Goal: Communication & Community: Connect with others

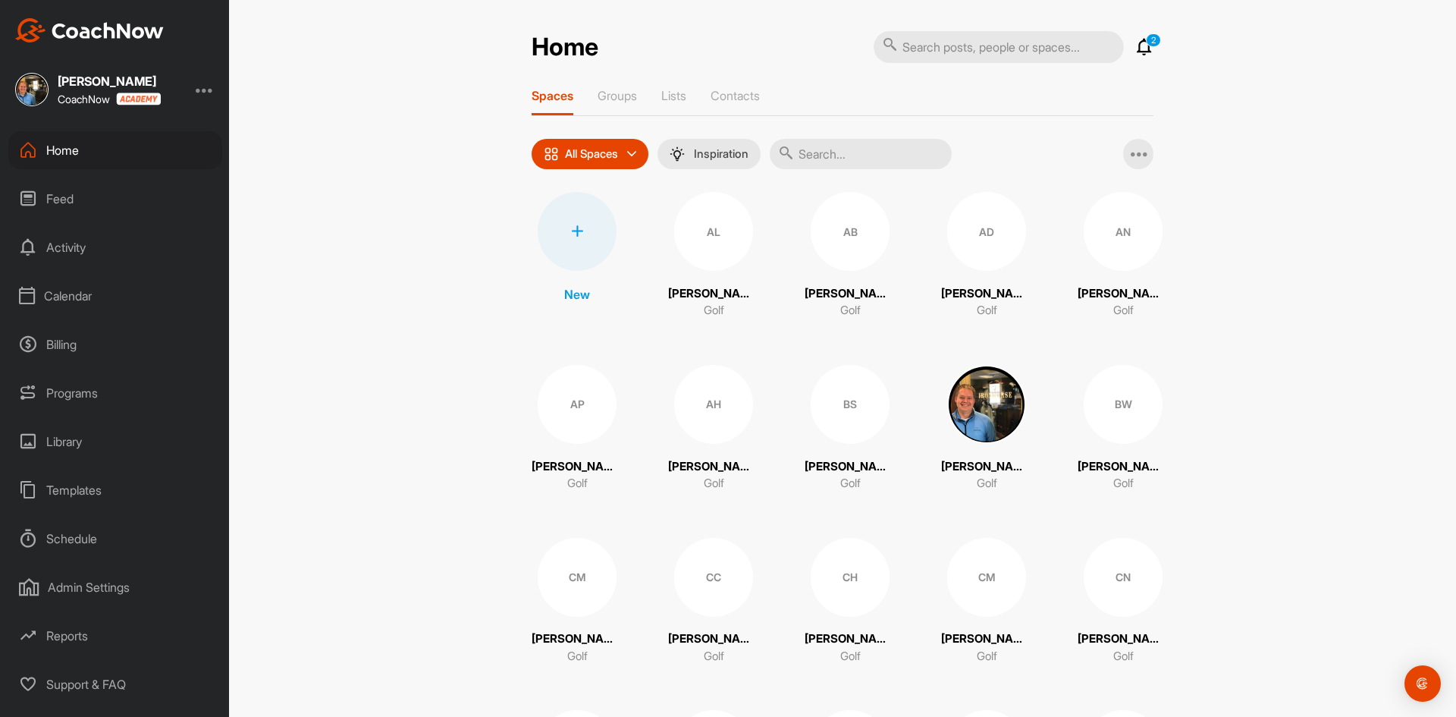
click at [69, 292] on div "Calendar" at bounding box center [115, 296] width 214 height 38
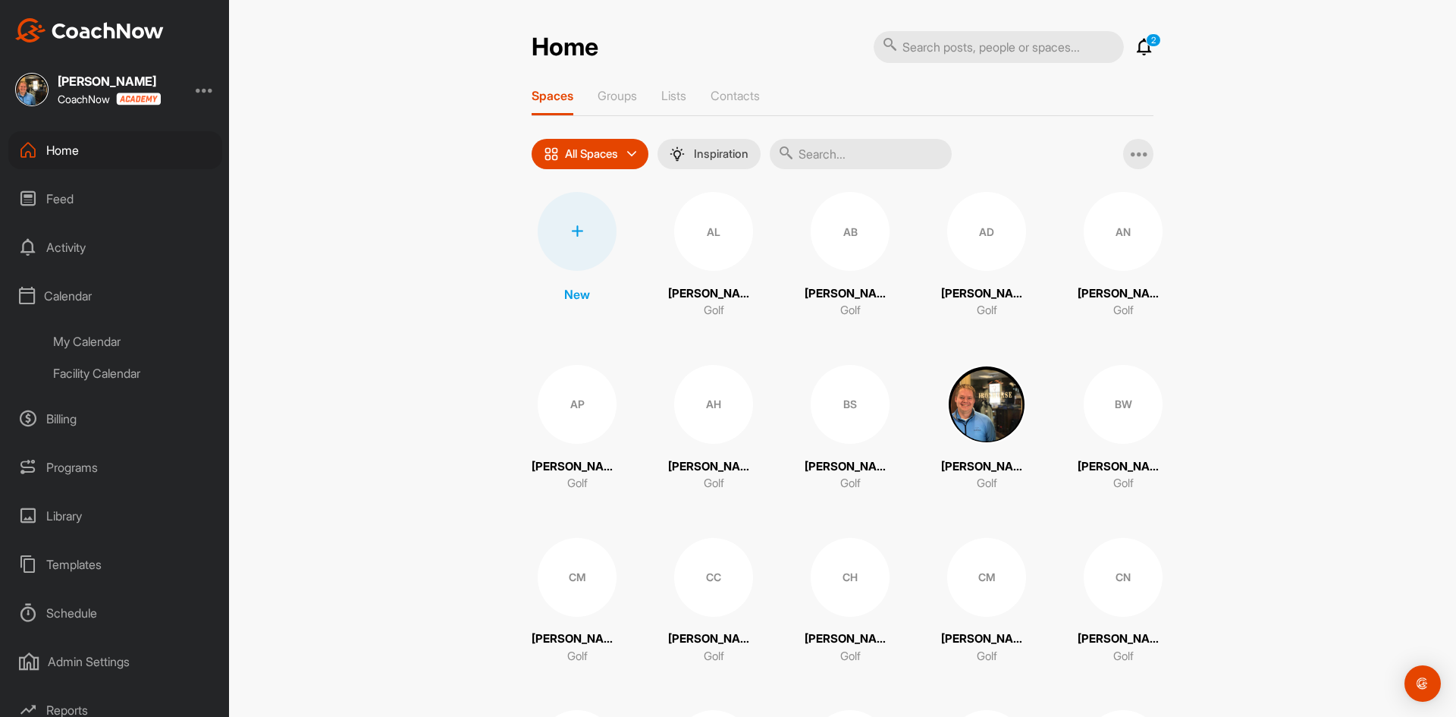
click at [87, 340] on div "My Calendar" at bounding box center [132, 341] width 180 height 32
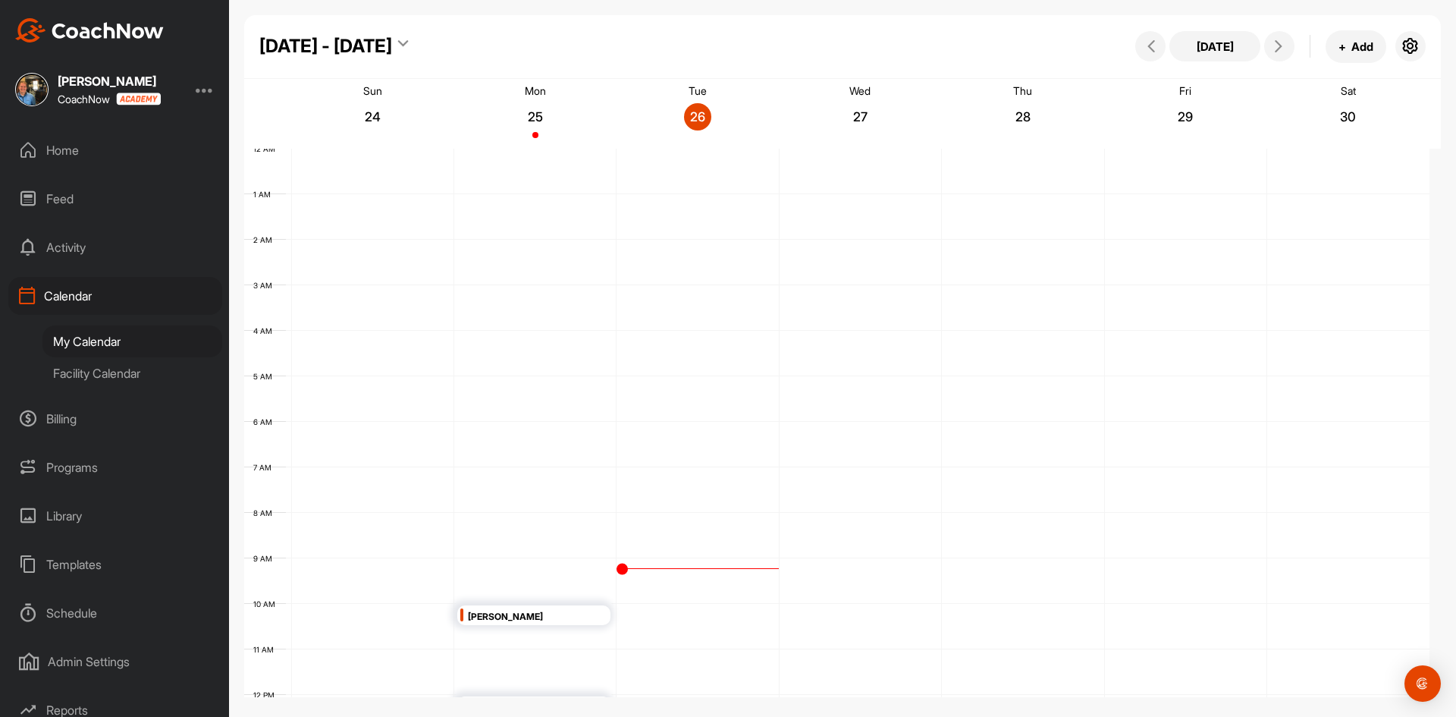
scroll to position [262, 0]
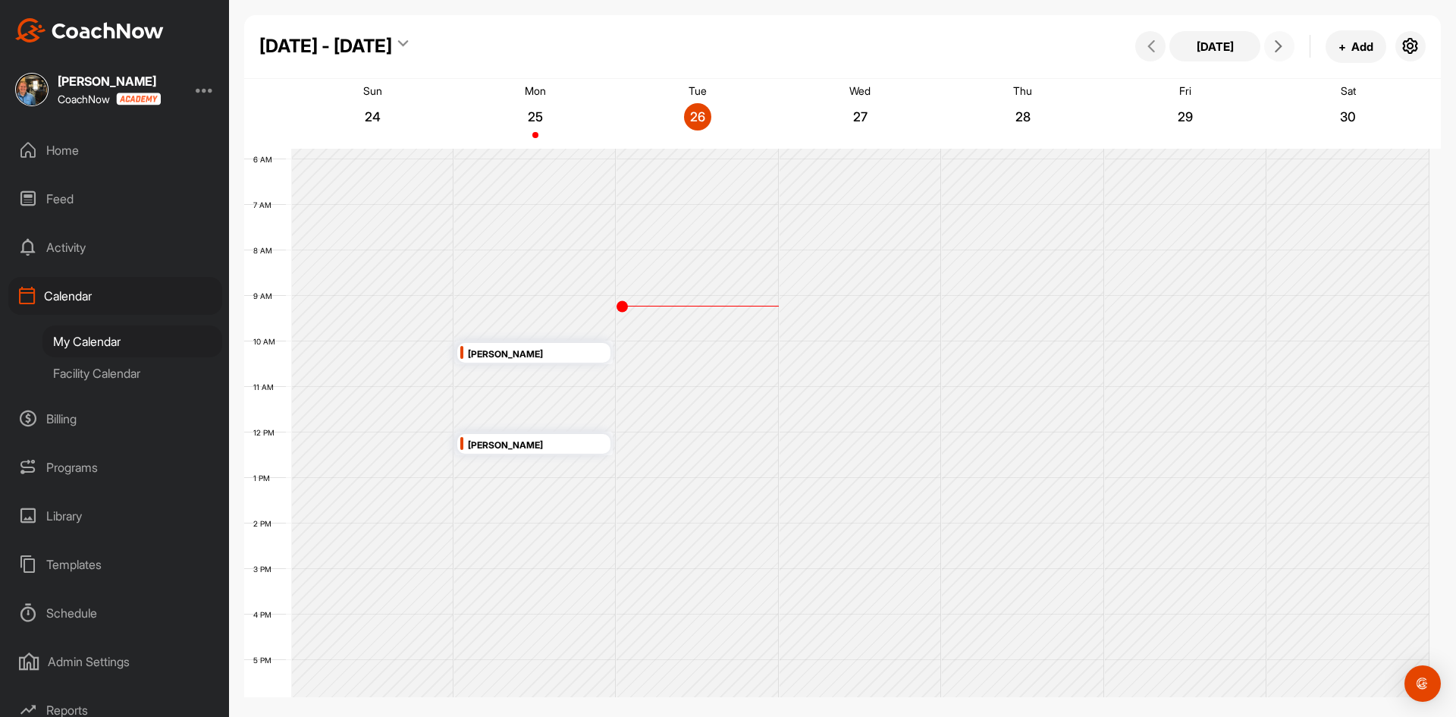
click at [1280, 45] on icon at bounding box center [1279, 46] width 12 height 12
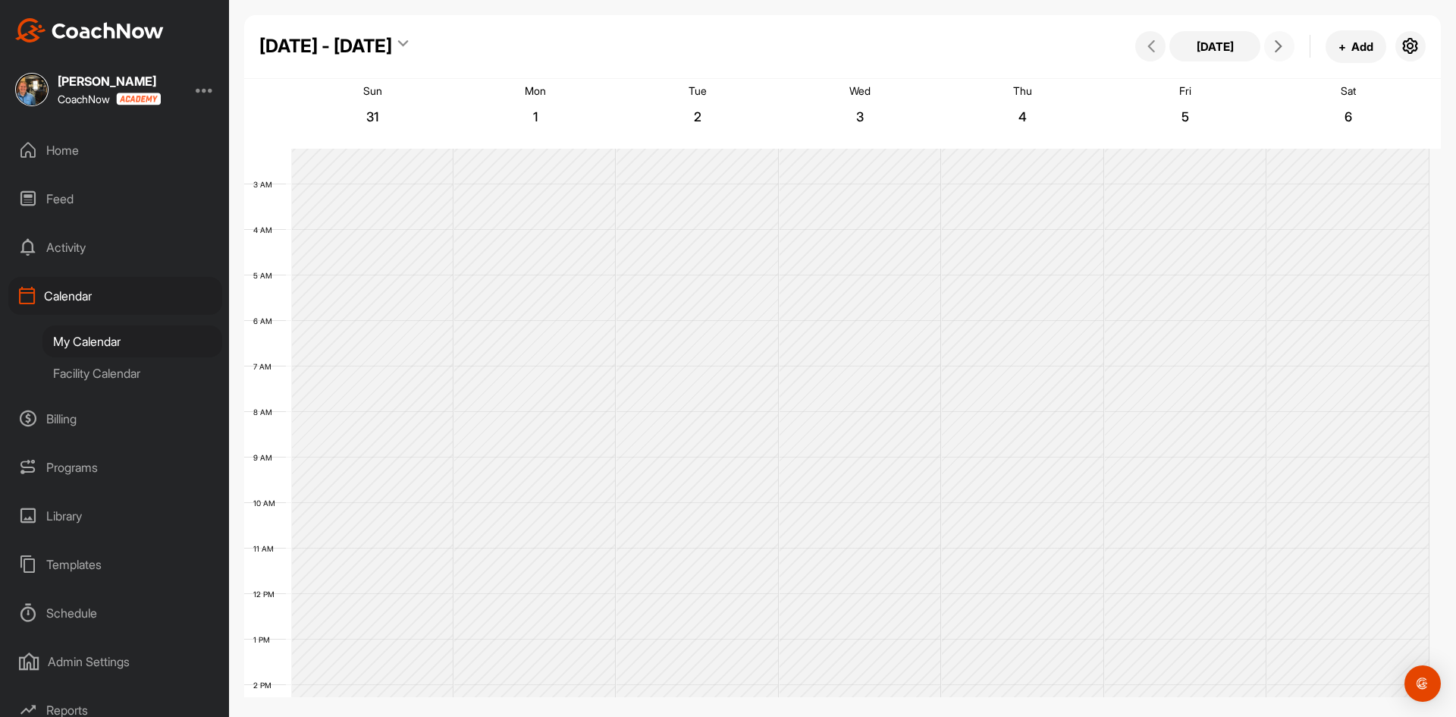
scroll to position [89, 0]
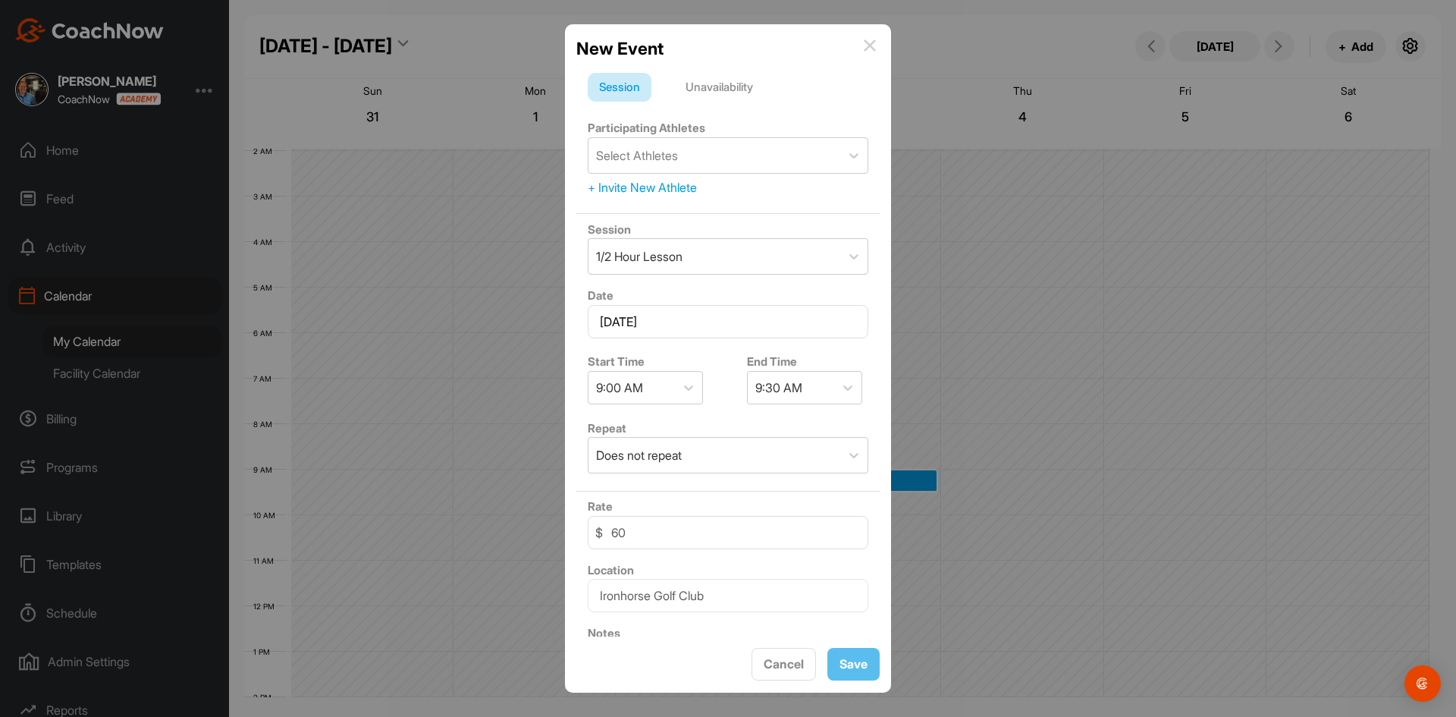
click at [676, 189] on div "+ Invite New Athlete" at bounding box center [728, 187] width 281 height 18
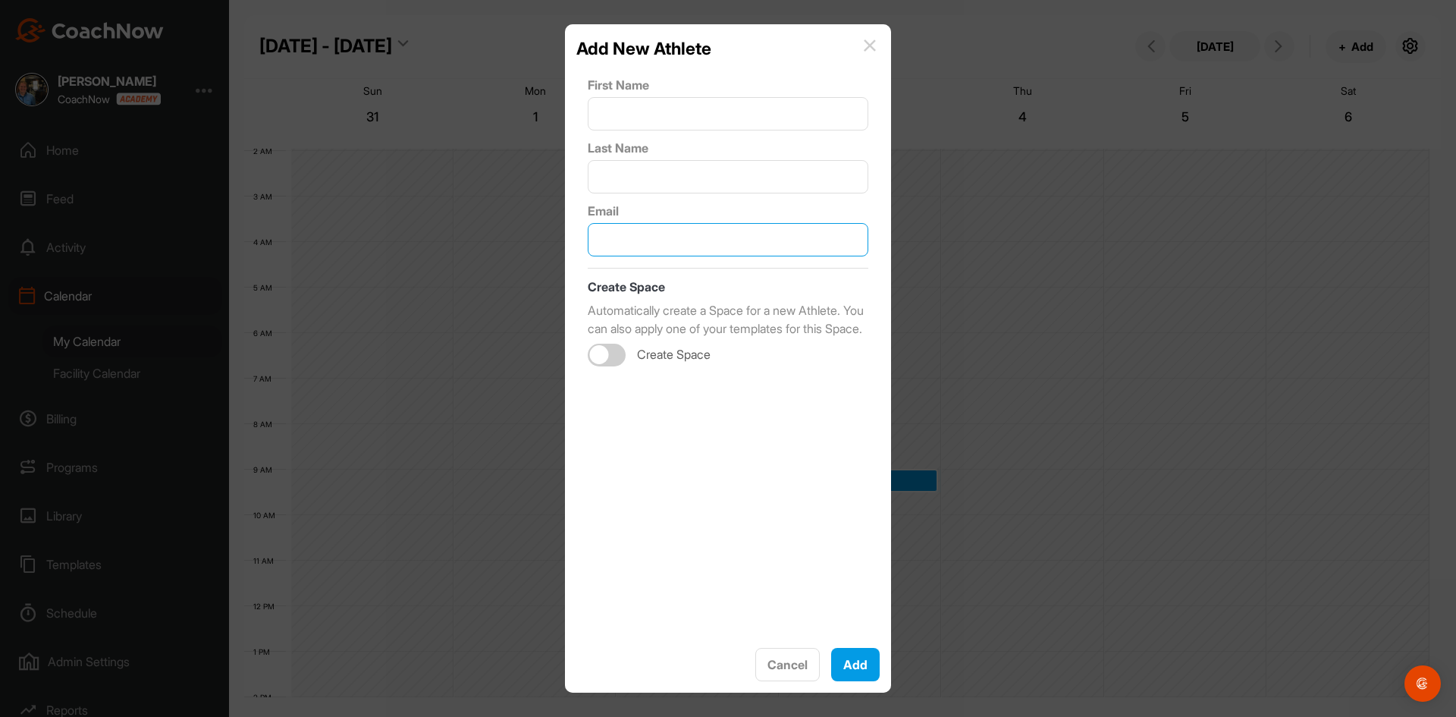
paste input "[EMAIL_ADDRESS][DOMAIN_NAME]"
type input "[EMAIL_ADDRESS][DOMAIN_NAME]"
click at [657, 123] on input "text" at bounding box center [728, 113] width 281 height 33
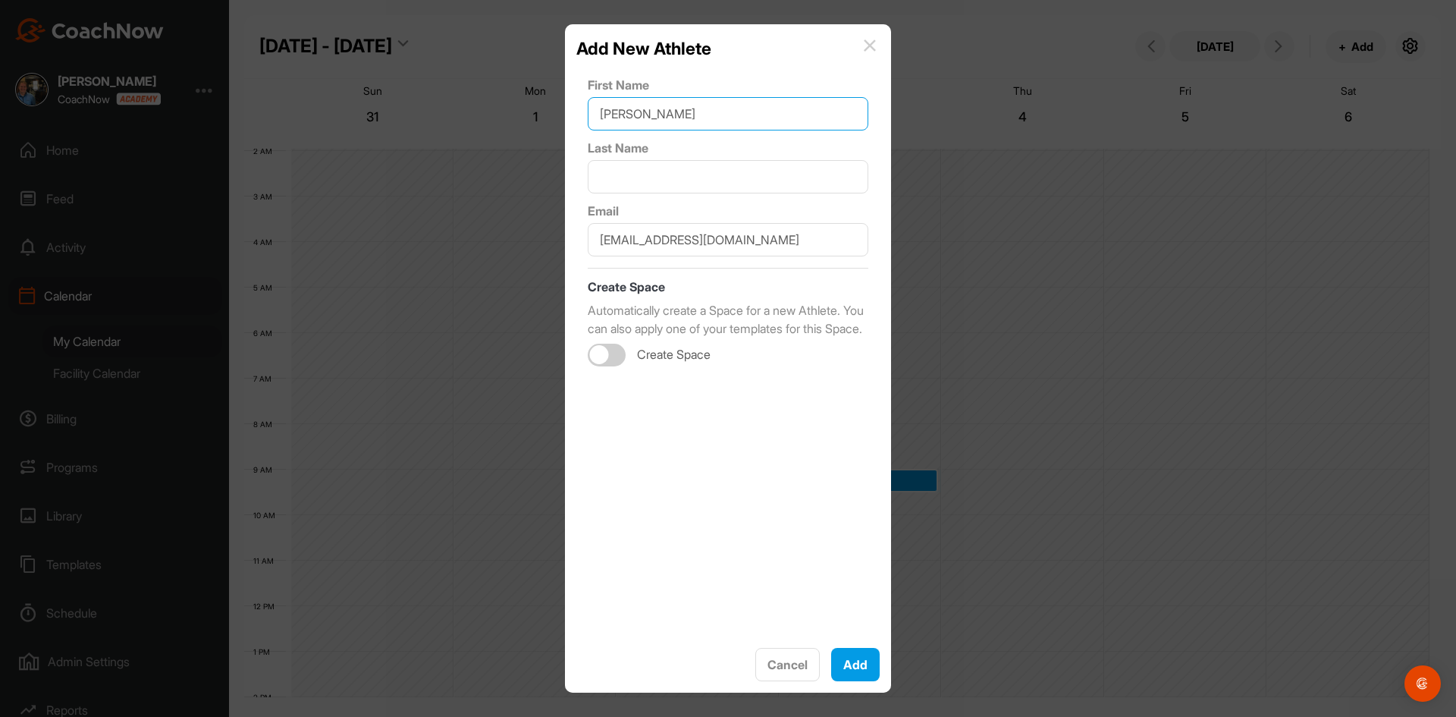
type input "[PERSON_NAME]"
click at [617, 366] on div at bounding box center [607, 355] width 38 height 23
type input "[PERSON_NAME]"
checkbox input "true"
click at [639, 439] on div "Select Template" at bounding box center [709, 418] width 240 height 42
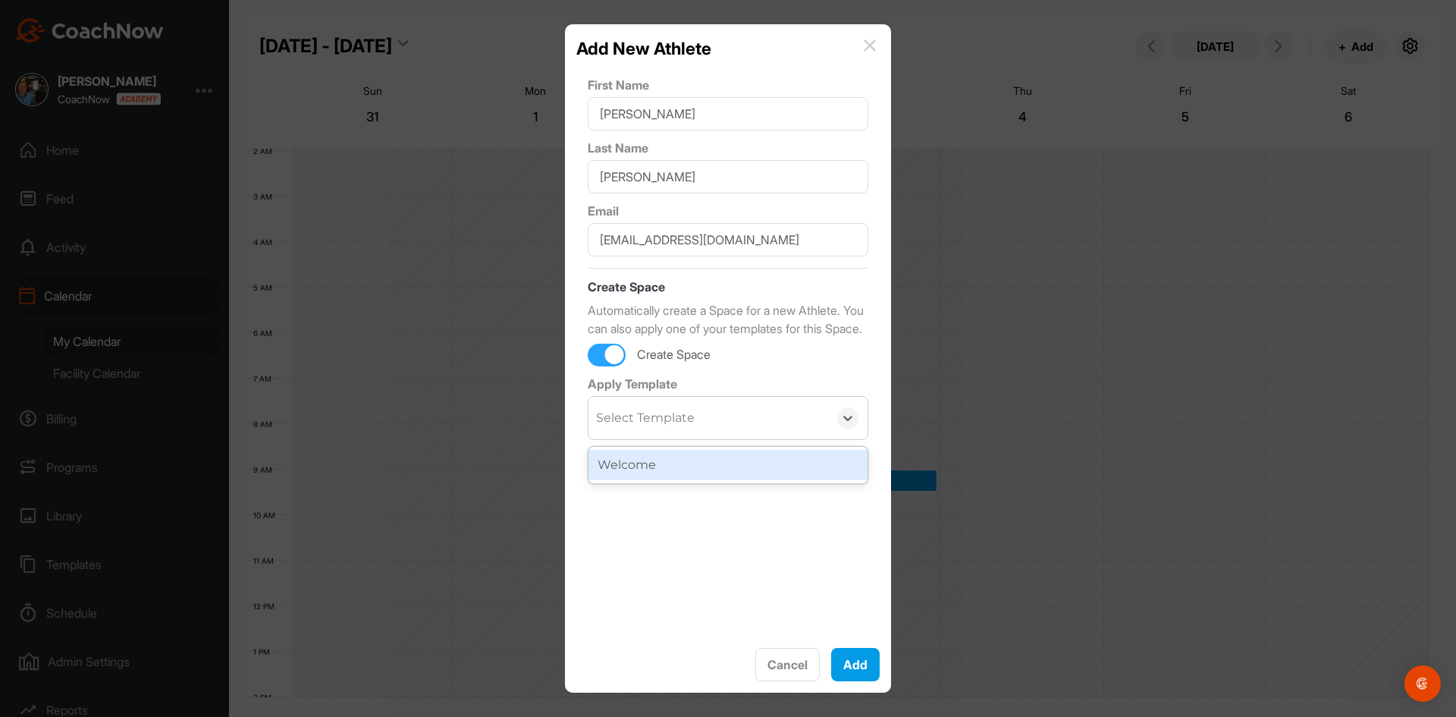
click at [639, 480] on div "Welcome" at bounding box center [728, 465] width 279 height 30
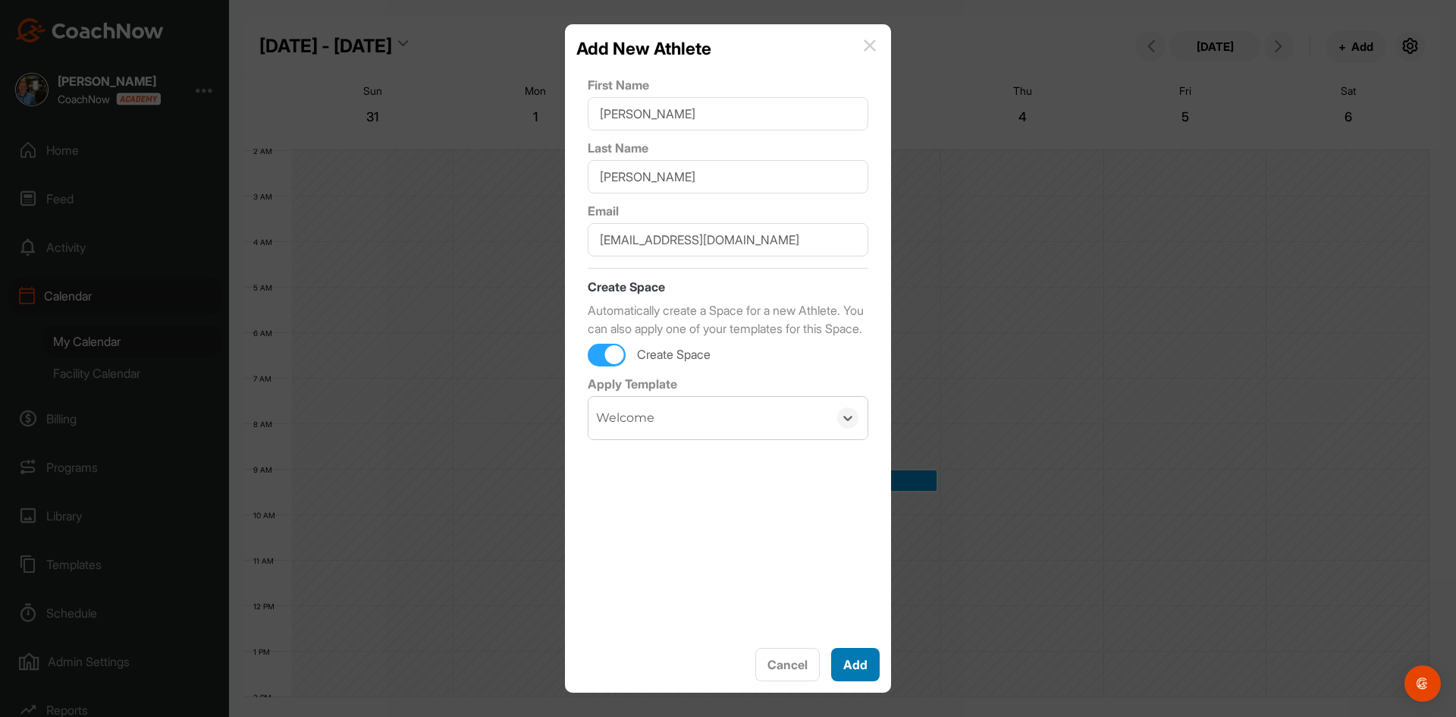
click at [865, 660] on button "Add" at bounding box center [855, 664] width 49 height 33
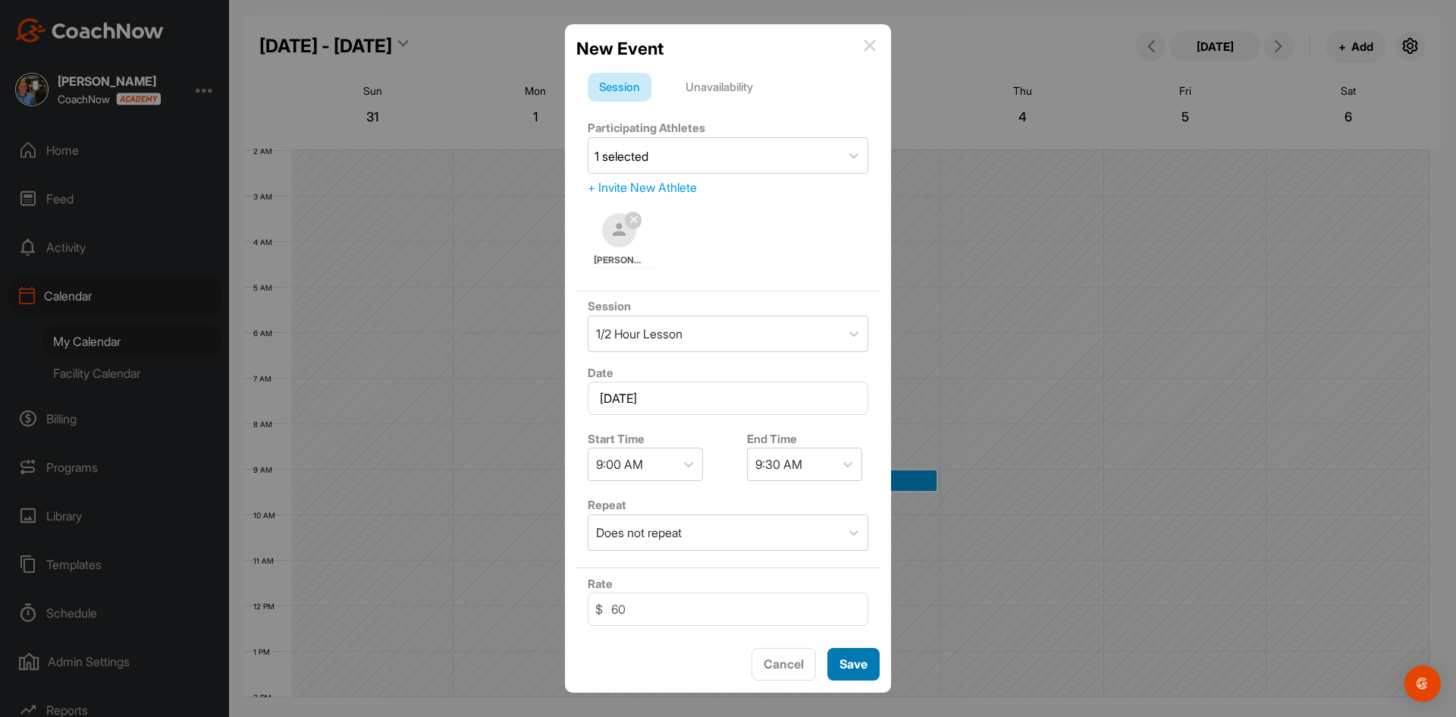
click at [853, 673] on button "Save" at bounding box center [853, 664] width 52 height 33
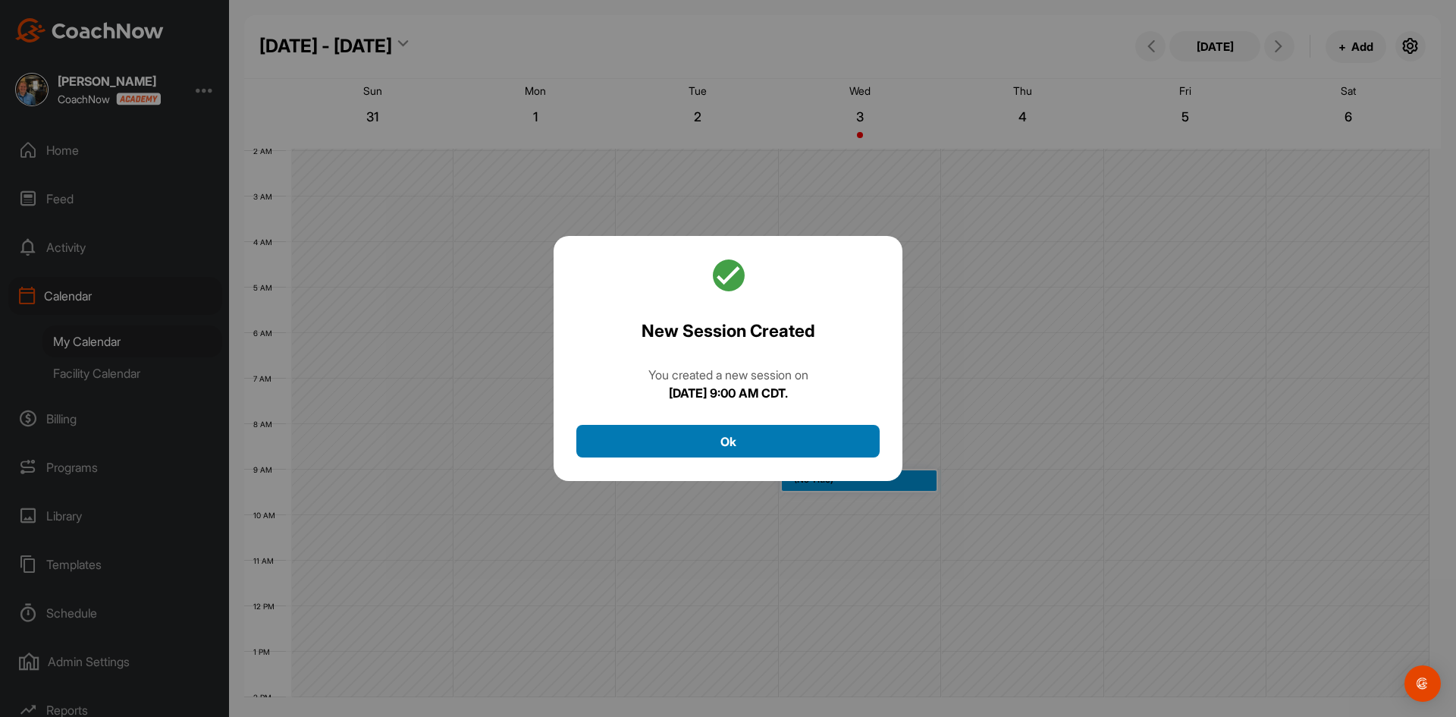
click at [758, 454] on button "Ok" at bounding box center [727, 441] width 303 height 33
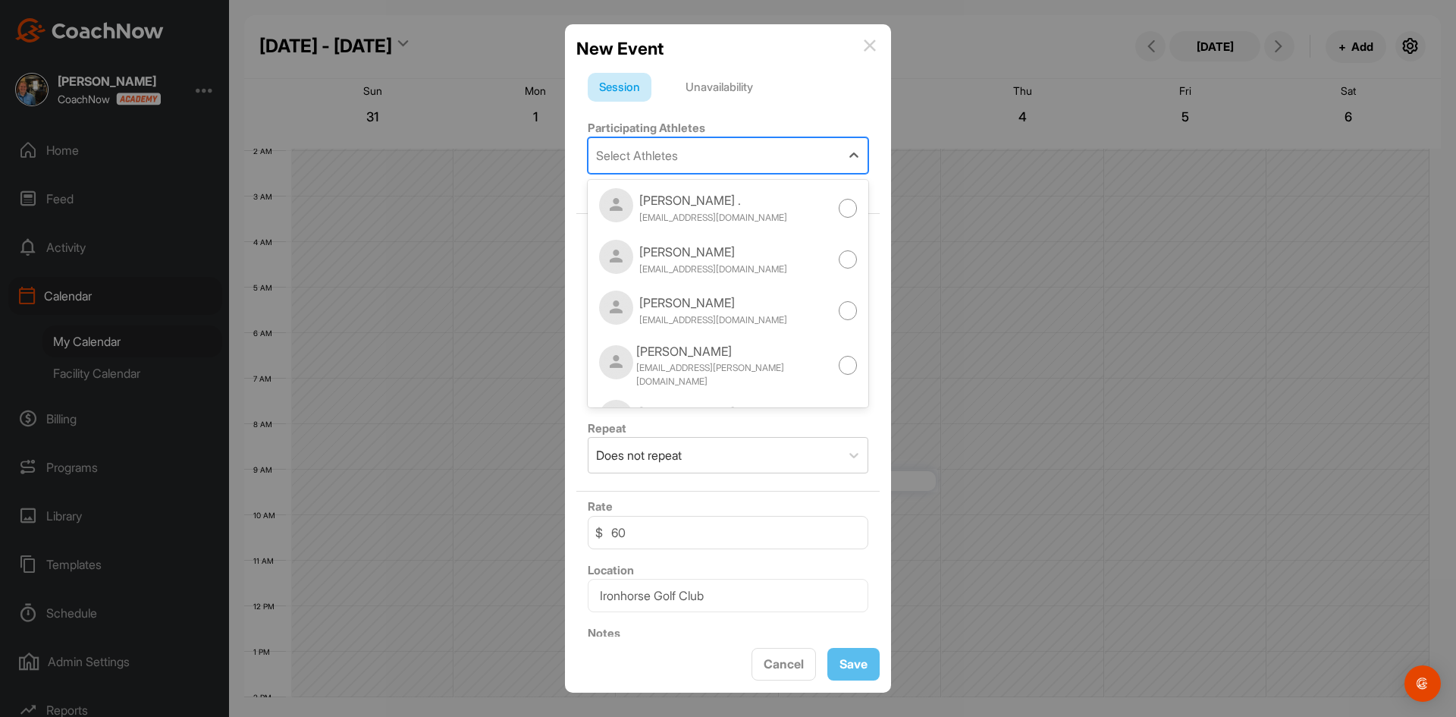
click at [711, 155] on div "Select Athletes" at bounding box center [715, 155] width 252 height 35
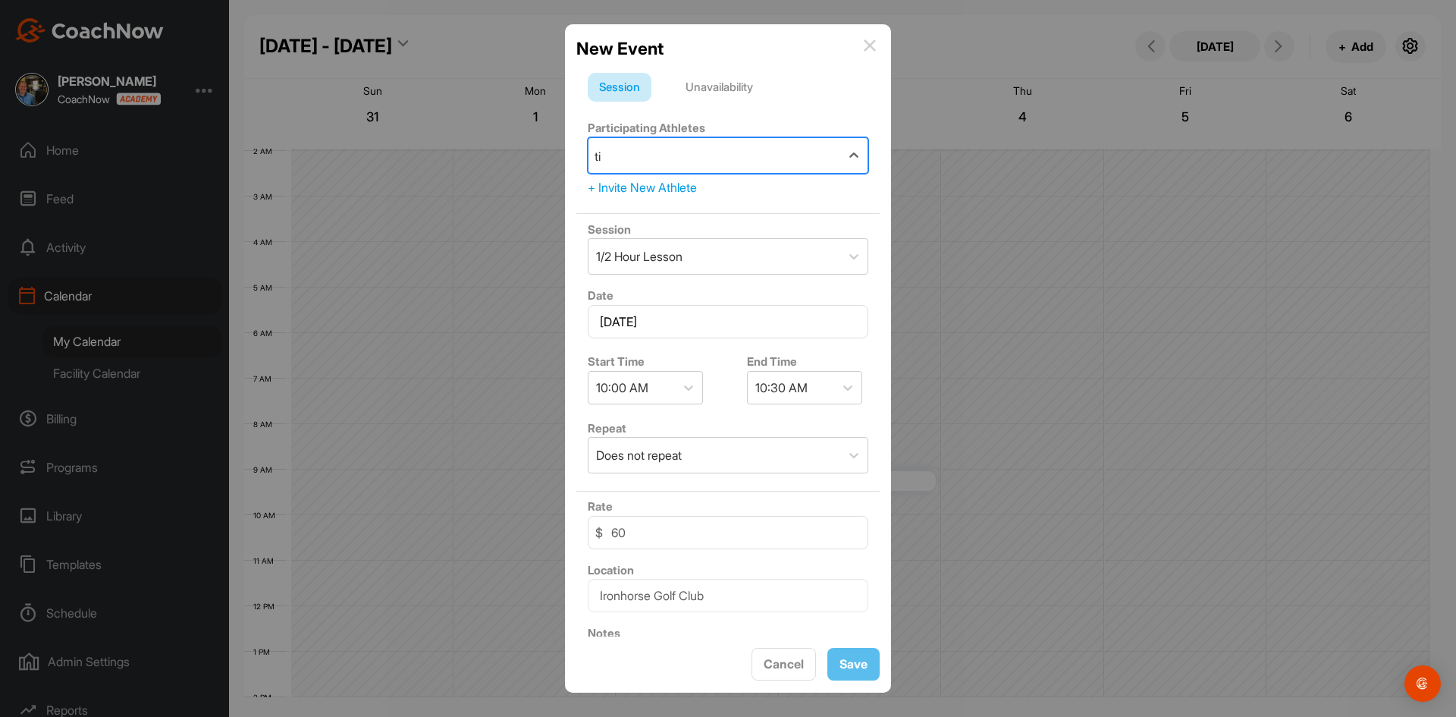
type input "[PERSON_NAME]"
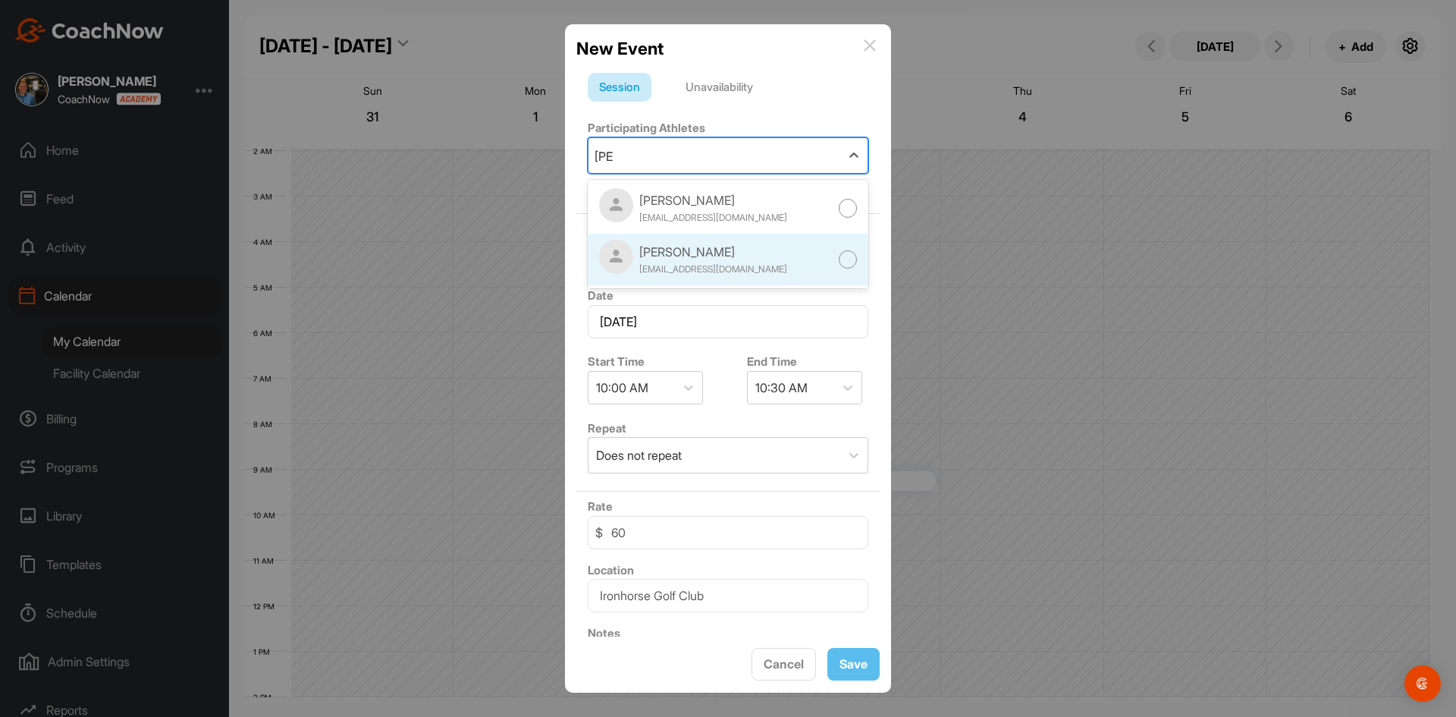
click at [841, 260] on div at bounding box center [848, 259] width 19 height 19
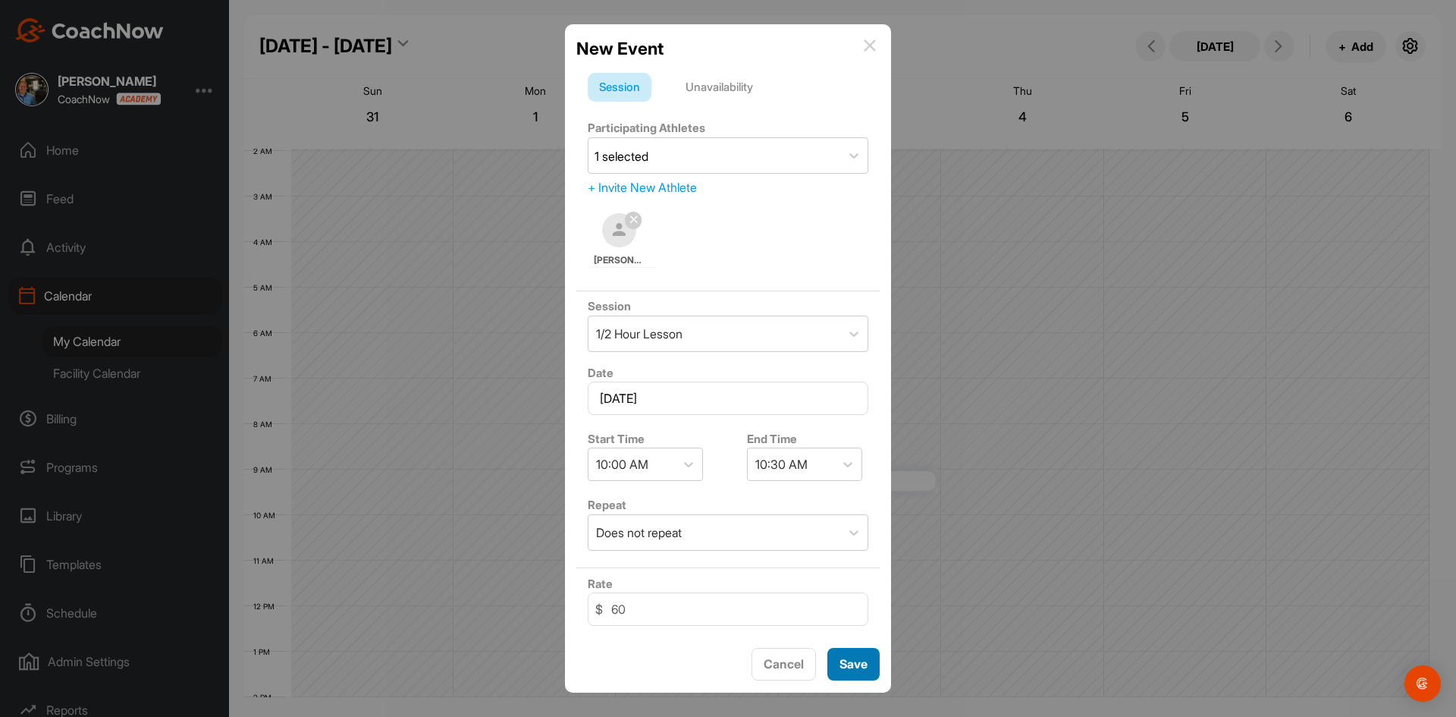
click at [833, 648] on button "Save" at bounding box center [853, 664] width 52 height 33
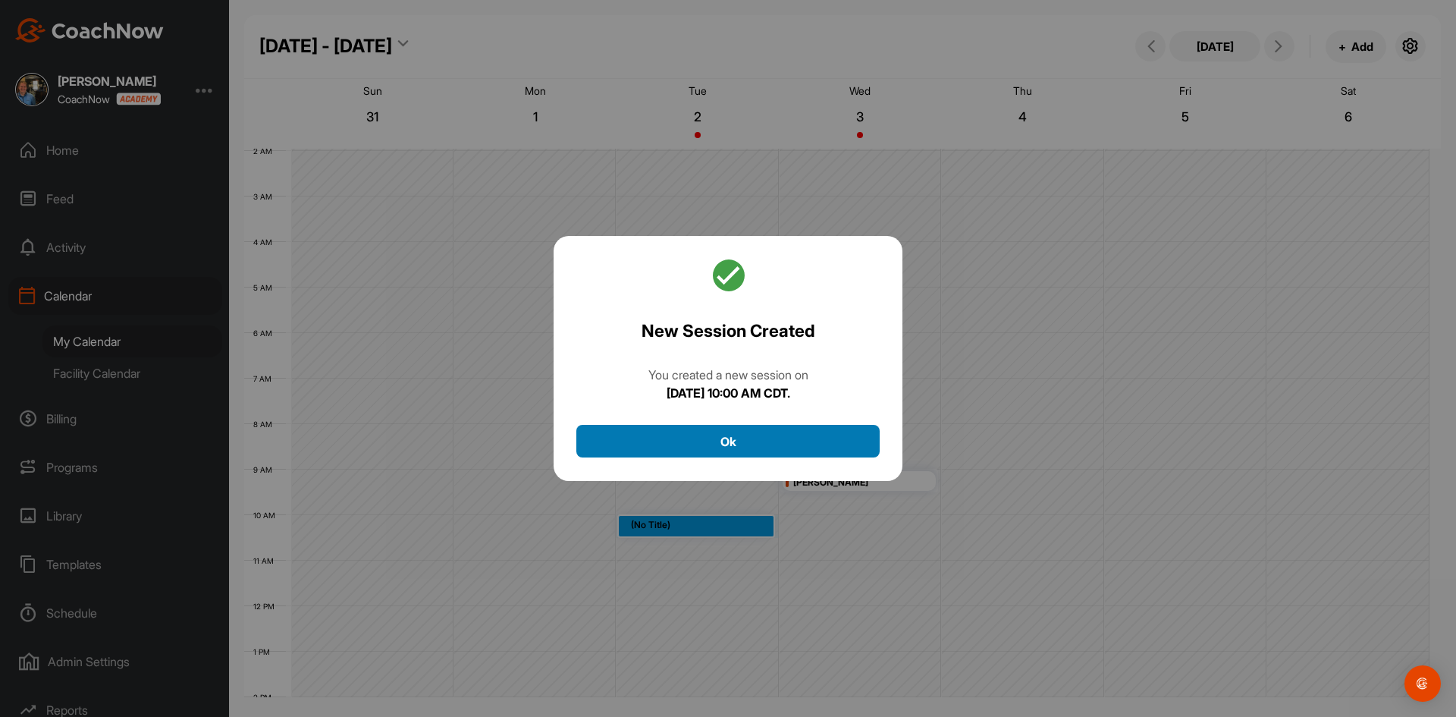
click at [763, 432] on button "Ok" at bounding box center [727, 441] width 303 height 33
